Goal: Information Seeking & Learning: Check status

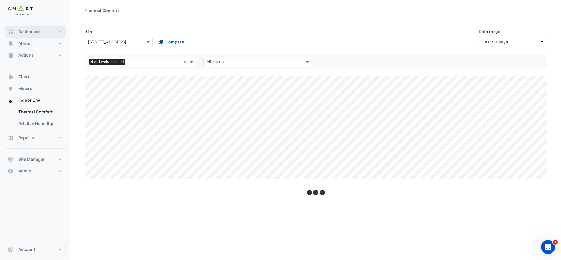
click at [43, 35] on button "Dashboard" at bounding box center [35, 32] width 61 height 12
select select "***"
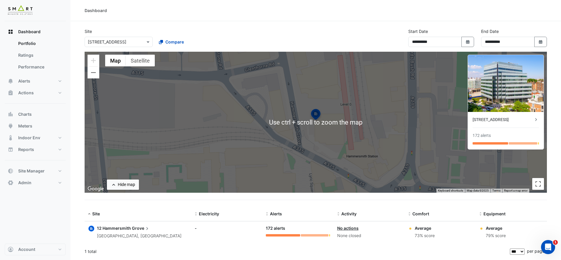
click at [134, 226] on span "Grove" at bounding box center [141, 228] width 18 height 6
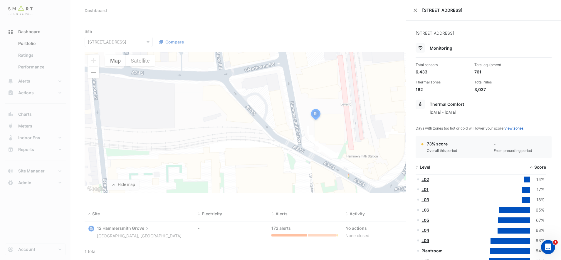
click at [420, 10] on div "[STREET_ADDRESS]" at bounding box center [483, 10] width 155 height 21
click at [416, 9] on button "Close" at bounding box center [416, 10] width 4 height 4
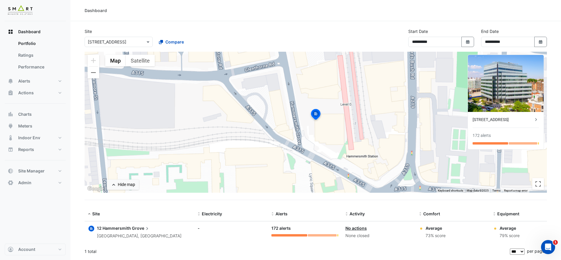
drag, startPoint x: 139, startPoint y: 228, endPoint x: 111, endPoint y: 228, distance: 27.6
click at [111, 228] on span "12 Hammersmith" at bounding box center [114, 228] width 34 height 5
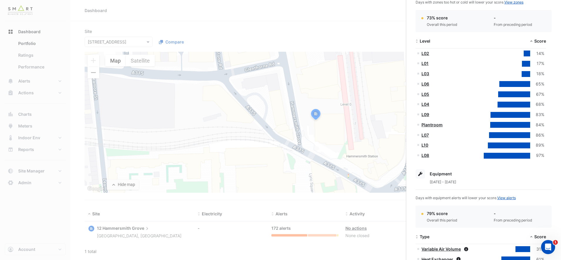
scroll to position [113, 0]
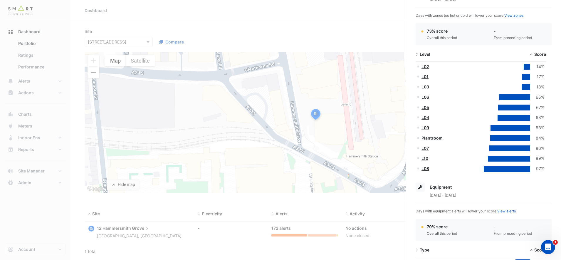
click at [439, 140] on link "Plantroom" at bounding box center [432, 137] width 21 height 5
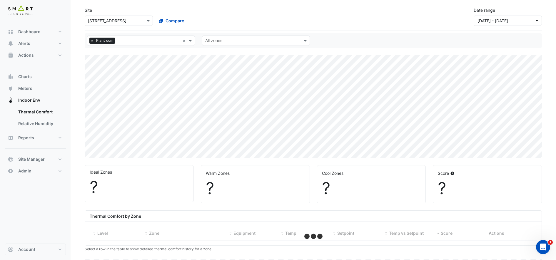
select select "***"
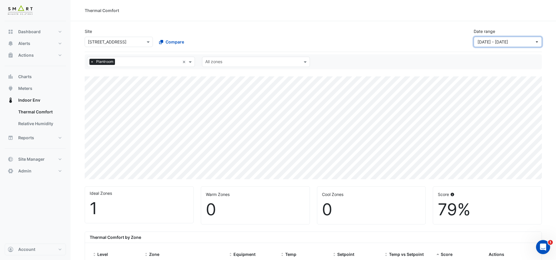
click at [534, 42] on span "[DATE] - [DATE]" at bounding box center [505, 42] width 57 height 6
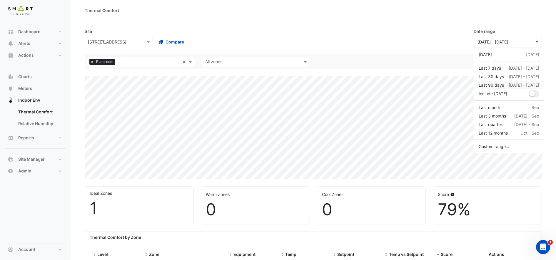
click at [529, 88] on button "Last 90 days [DATE] - [DATE]" at bounding box center [509, 85] width 70 height 9
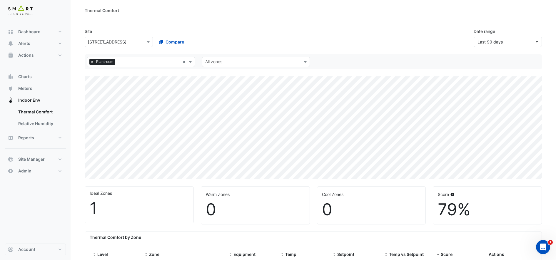
scroll to position [174, 0]
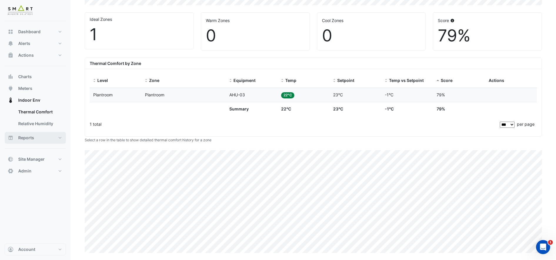
click at [49, 133] on button "Reports" at bounding box center [35, 138] width 61 height 12
select select "***"
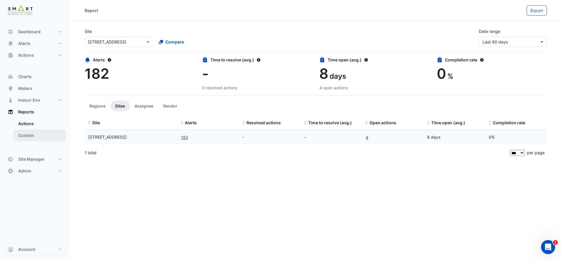
click at [46, 132] on link "Custom" at bounding box center [40, 136] width 52 height 12
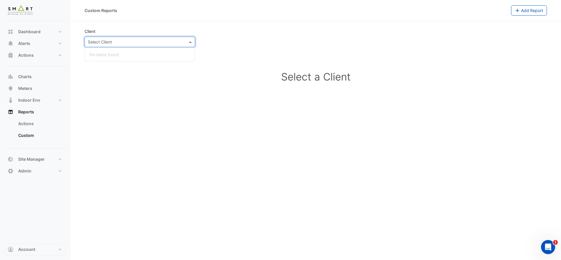
click at [158, 46] on div "Select Client" at bounding box center [140, 42] width 111 height 10
click at [197, 34] on div "Client Select Client No items found" at bounding box center [140, 37] width 118 height 19
click at [206, 28] on div "Client Select Client" at bounding box center [316, 37] width 470 height 19
